Goal: Transaction & Acquisition: Purchase product/service

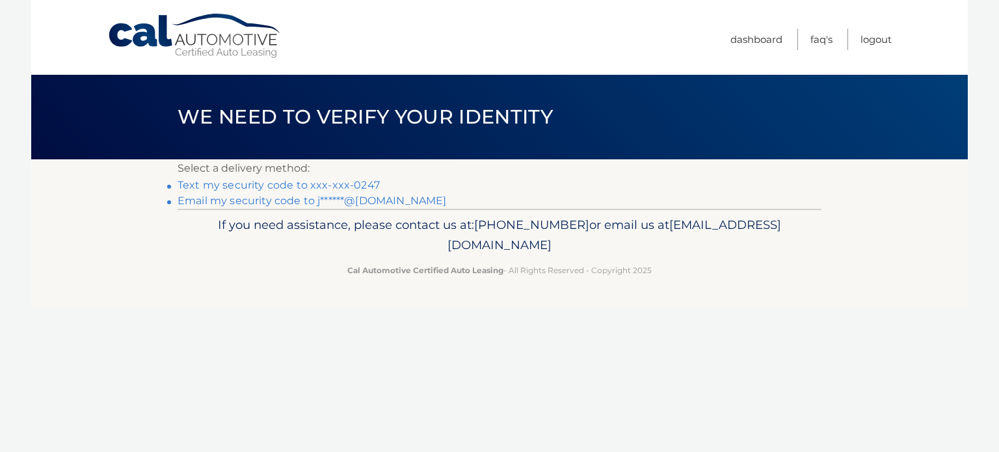
click at [329, 180] on link "Text my security code to xxx-xxx-0247" at bounding box center [278, 185] width 202 height 12
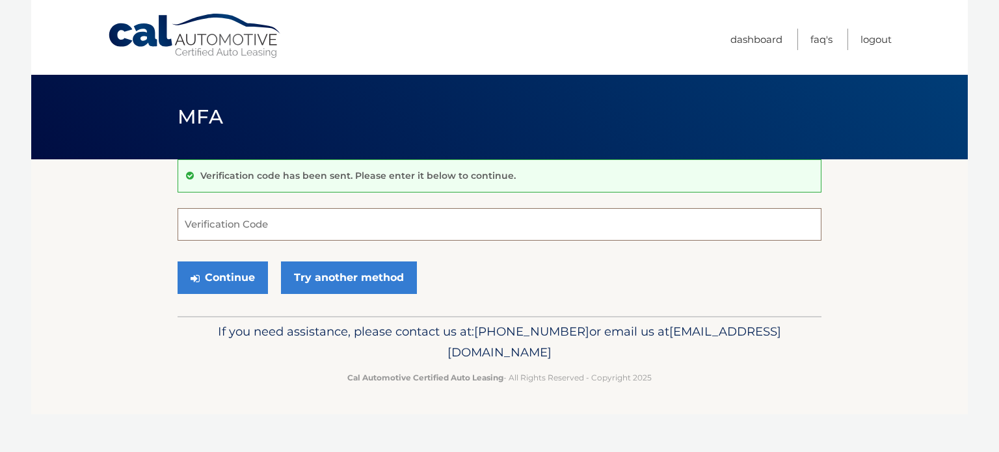
click at [306, 228] on input "Verification Code" at bounding box center [499, 224] width 644 height 33
type input "940901"
click at [534, 266] on div "Continue Try another method" at bounding box center [499, 278] width 644 height 44
click at [218, 275] on button "Continue" at bounding box center [222, 277] width 90 height 33
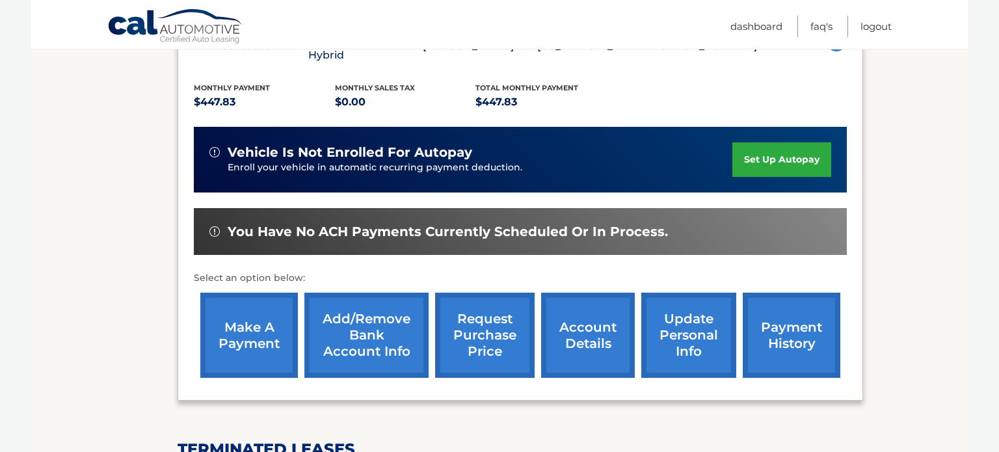
scroll to position [280, 0]
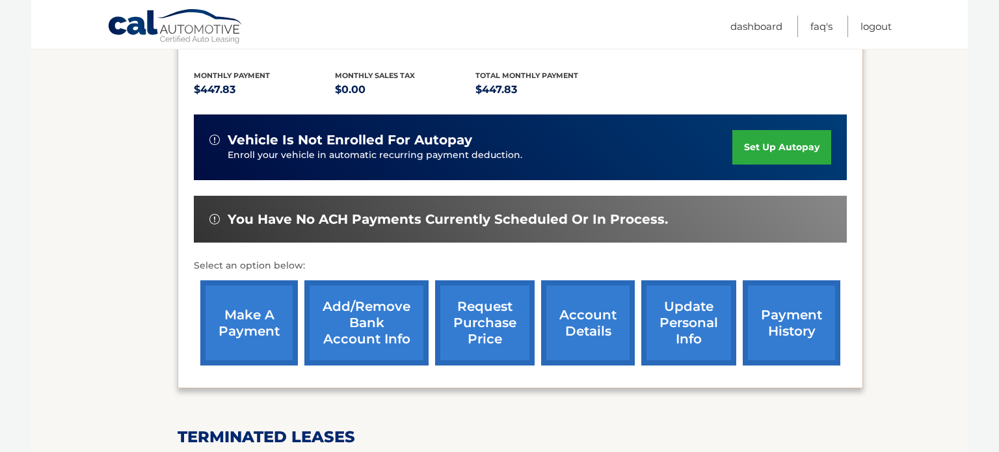
click at [234, 304] on link "make a payment" at bounding box center [249, 322] width 98 height 85
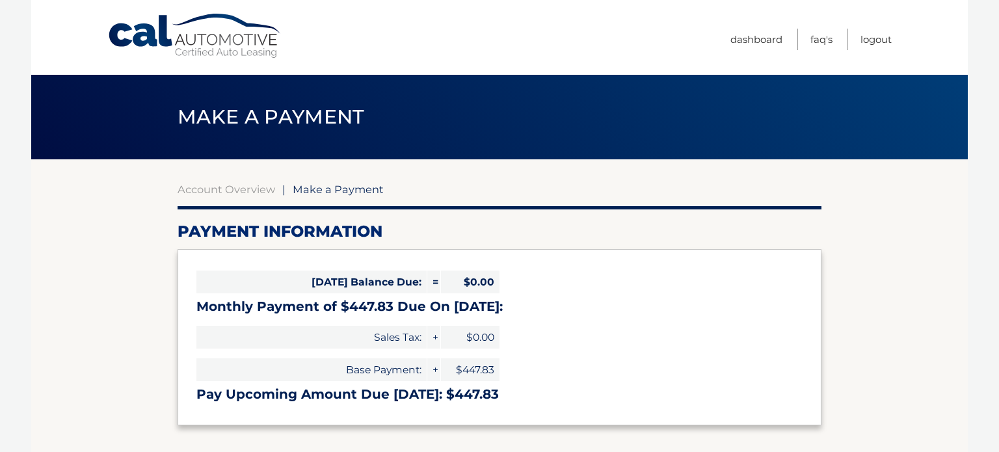
select select "M2ZlNjZjZTAtYjY0MS00YWI0LWFmNTgtZjhjODc3YzI3M2M3"
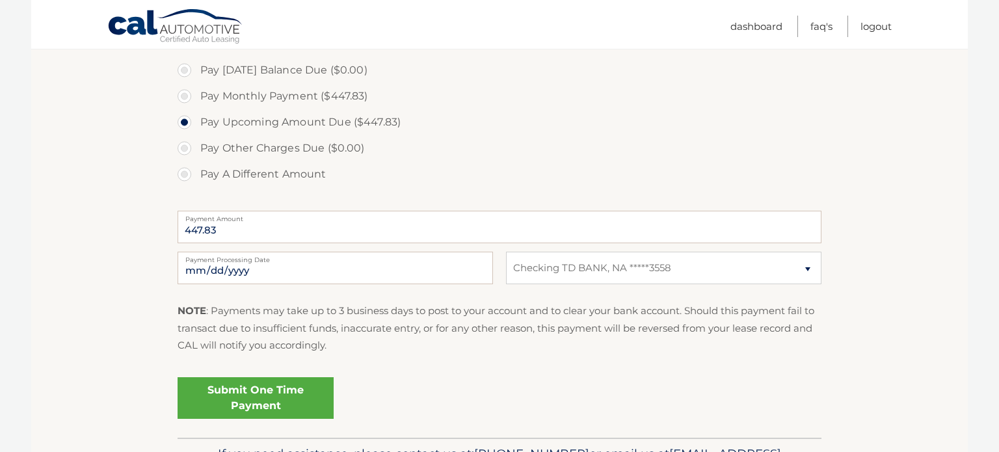
scroll to position [397, 0]
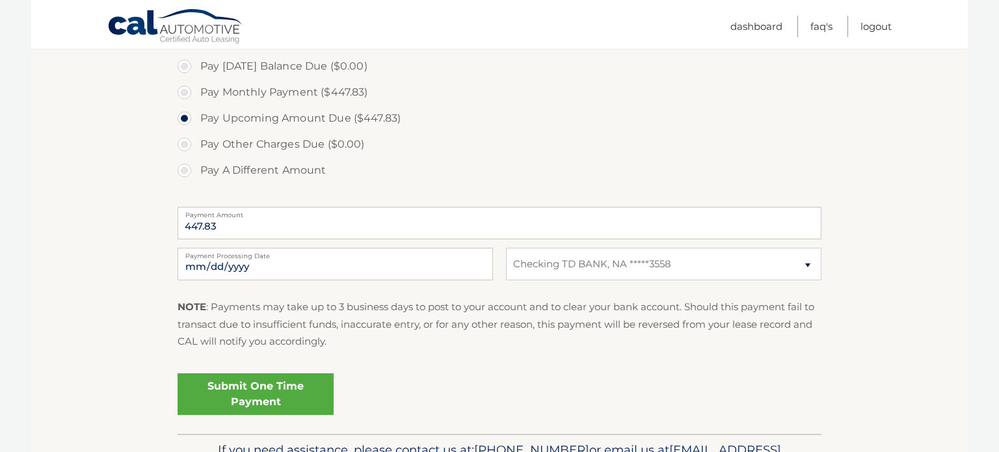
click at [253, 392] on link "Submit One Time Payment" at bounding box center [255, 394] width 156 height 42
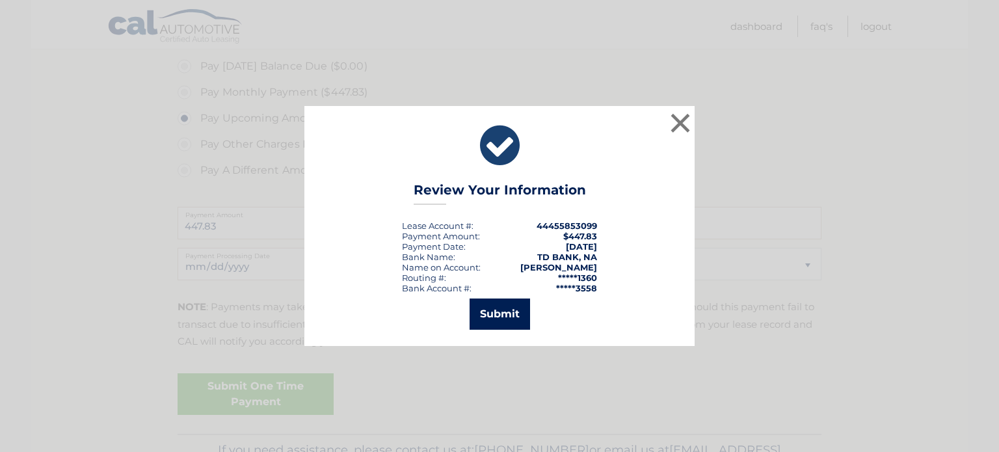
click at [508, 305] on button "Submit" at bounding box center [499, 313] width 60 height 31
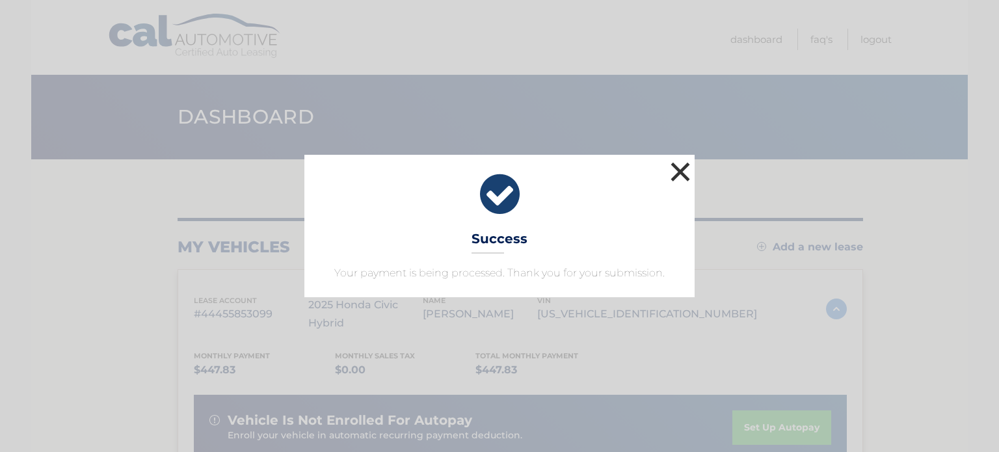
click at [676, 169] on button "×" at bounding box center [680, 172] width 26 height 26
